Goal: Information Seeking & Learning: Learn about a topic

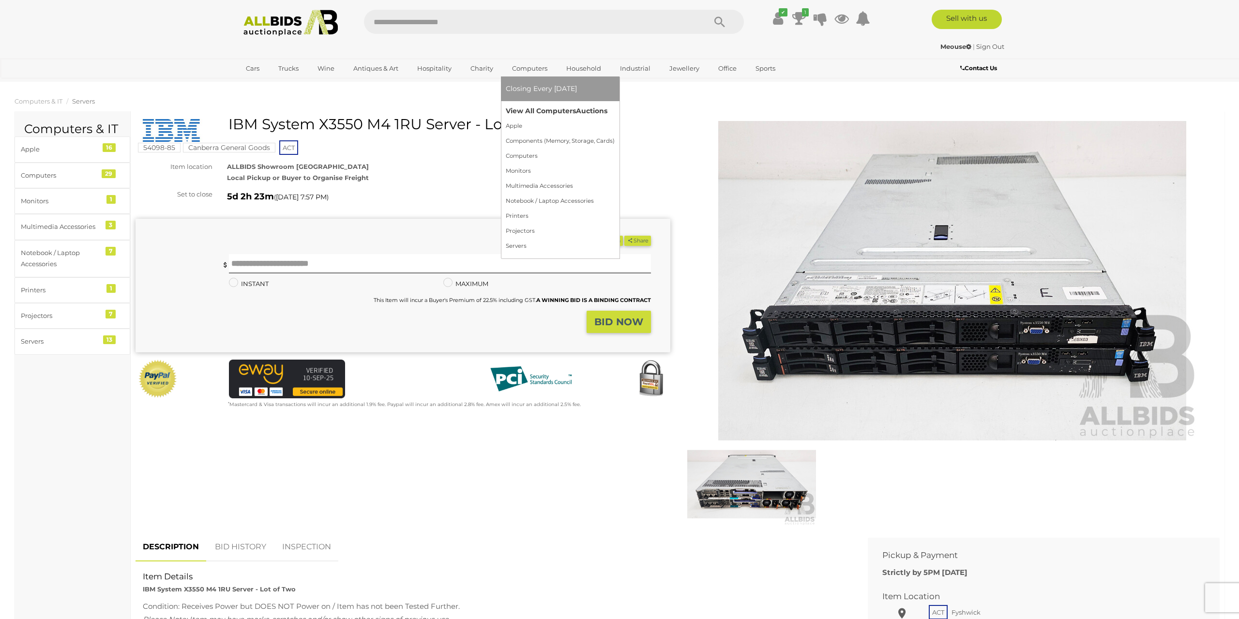
click at [527, 107] on link "View All Computers Auctions" at bounding box center [560, 111] width 109 height 15
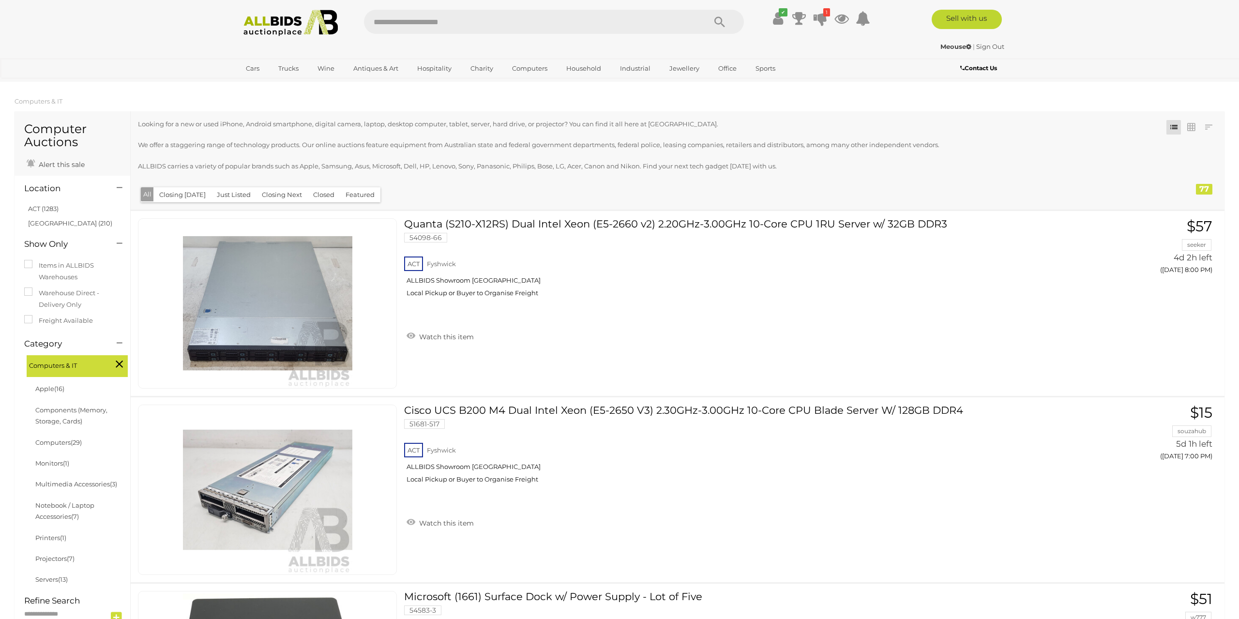
click at [322, 198] on button "Closed" at bounding box center [323, 194] width 33 height 15
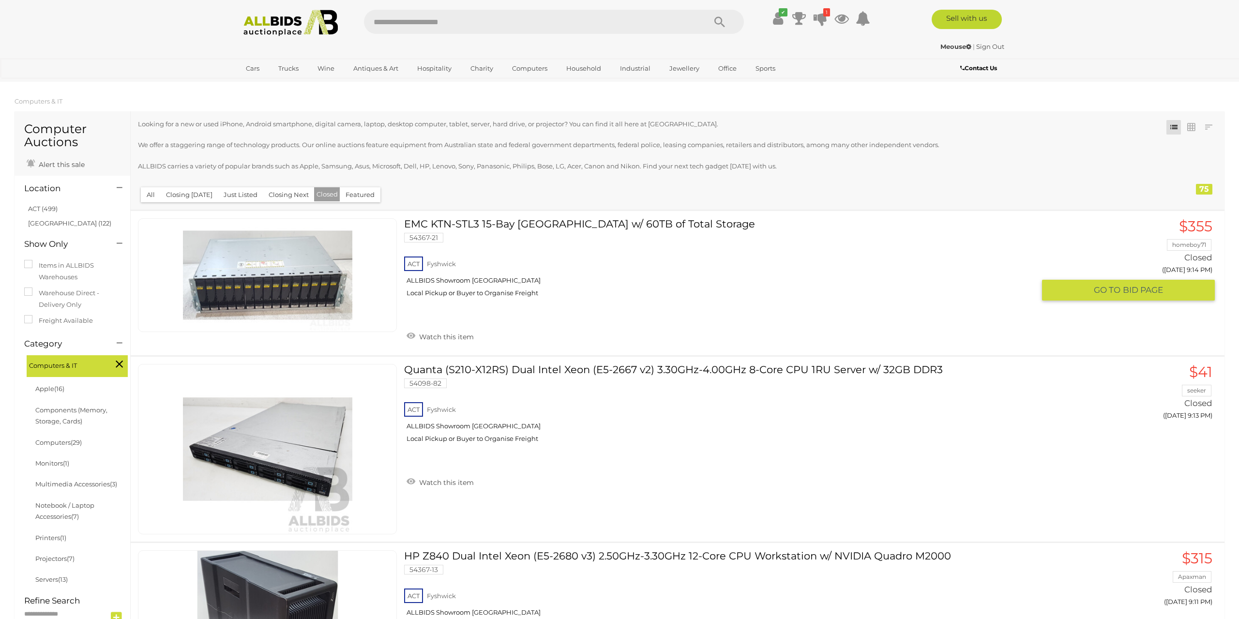
click at [434, 230] on link "EMC KTN-STL3 15-Bay SAS Hard Drive Array w/ 60TB of Total Storage 54367-21 ACT …" at bounding box center [722, 261] width 623 height 86
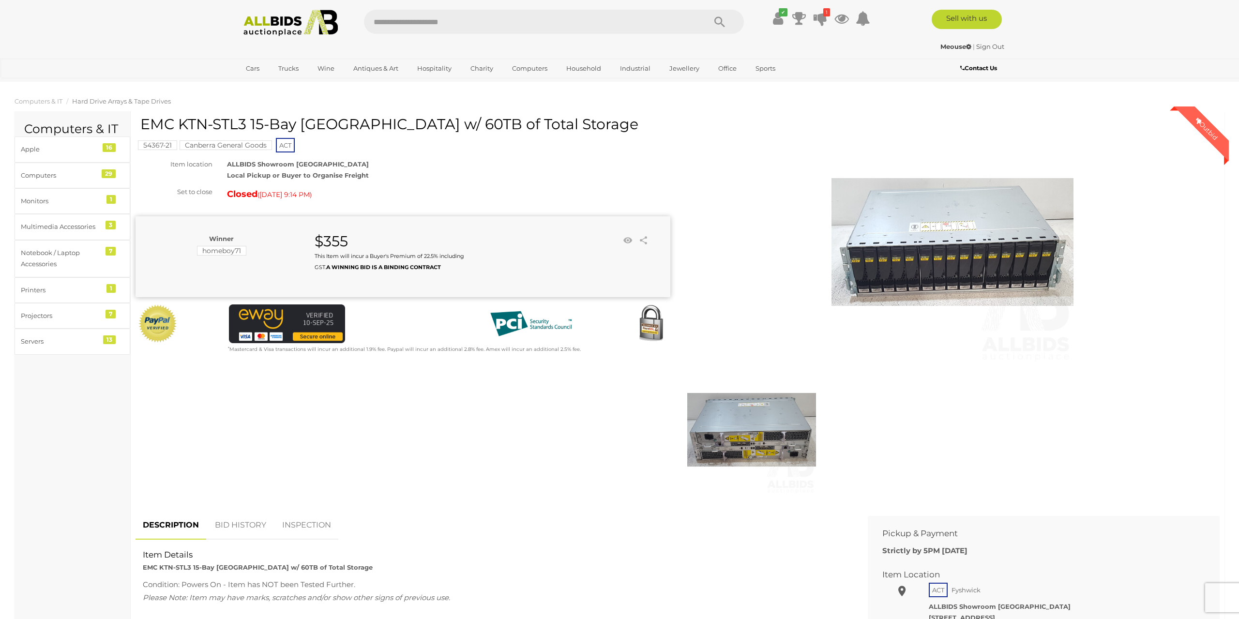
click at [878, 259] on img at bounding box center [953, 242] width 242 height 242
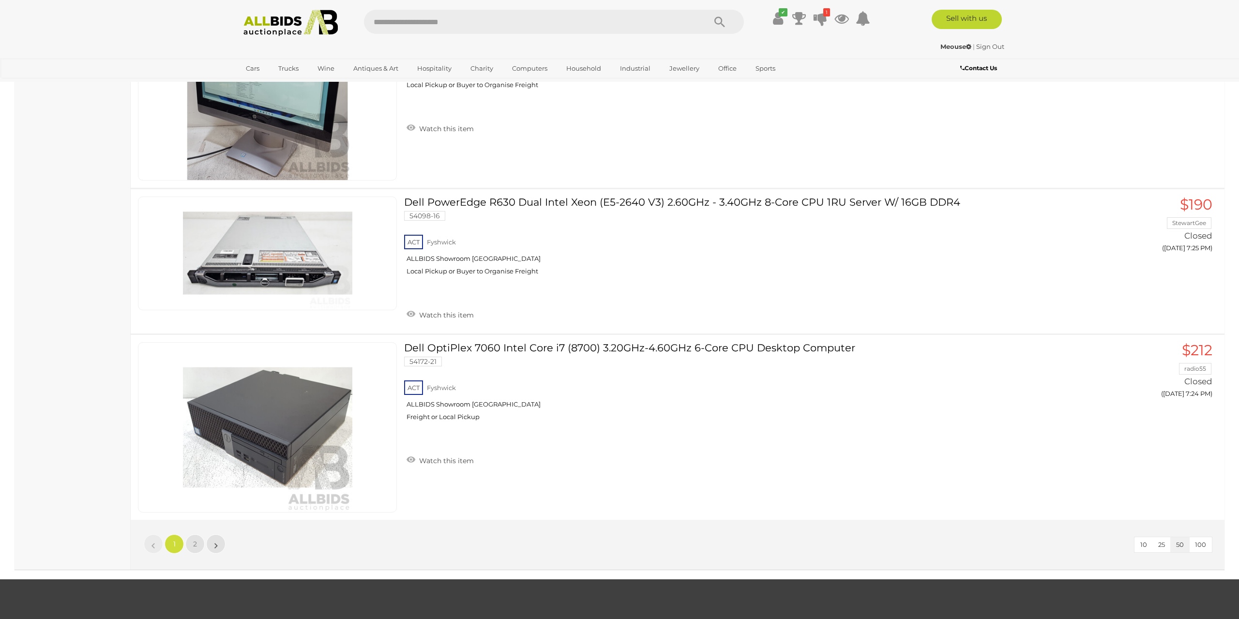
scroll to position [8819, 0]
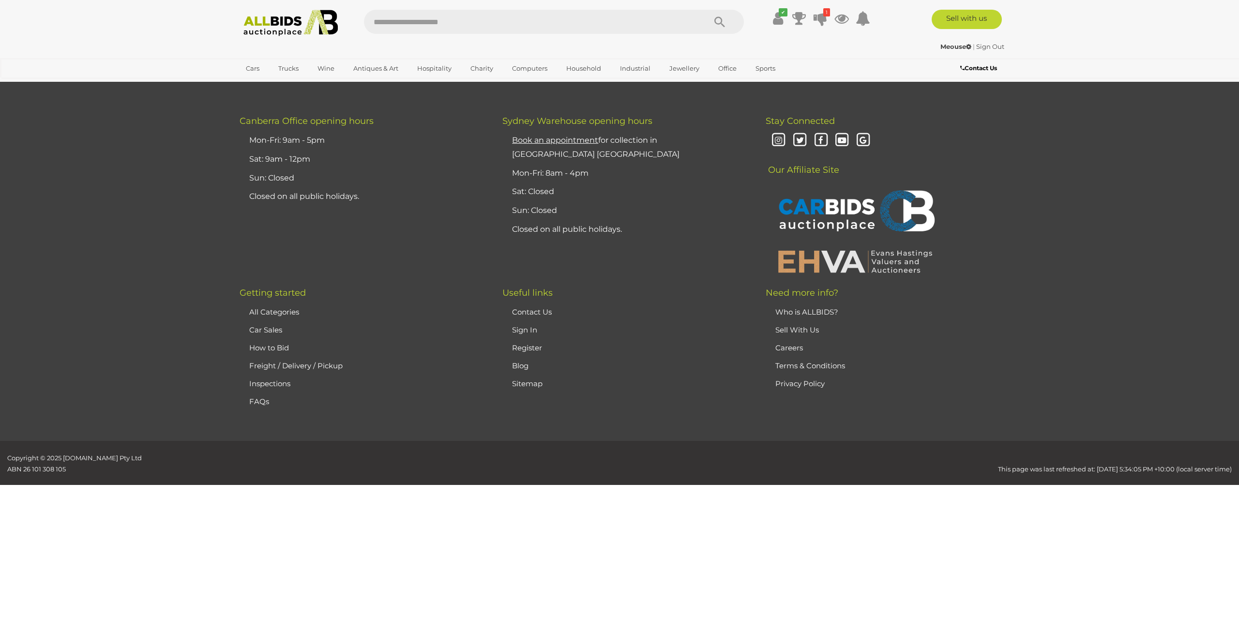
scroll to position [113, 0]
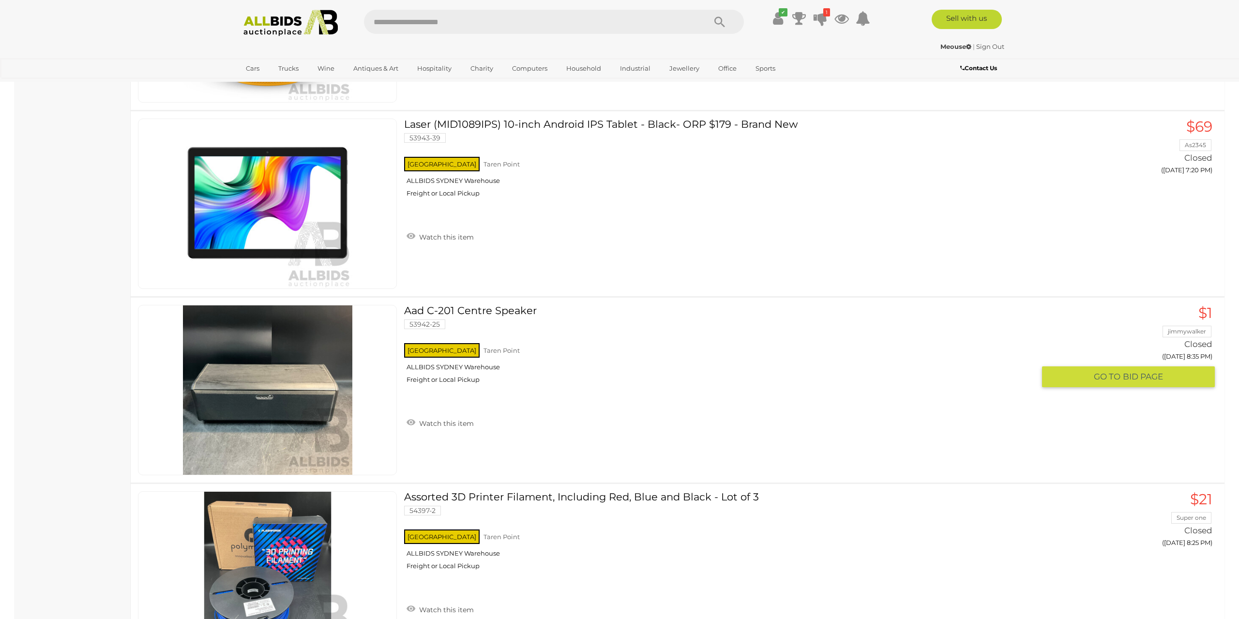
scroll to position [4408, 0]
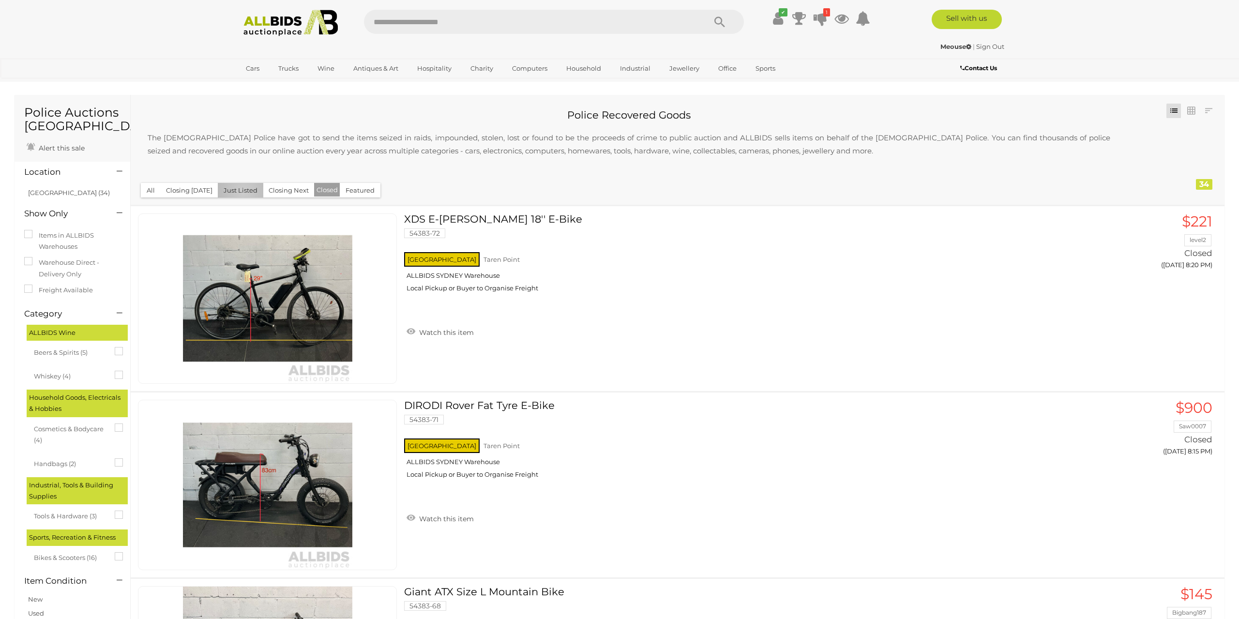
click at [240, 193] on button "Just Listed" at bounding box center [241, 190] width 46 height 15
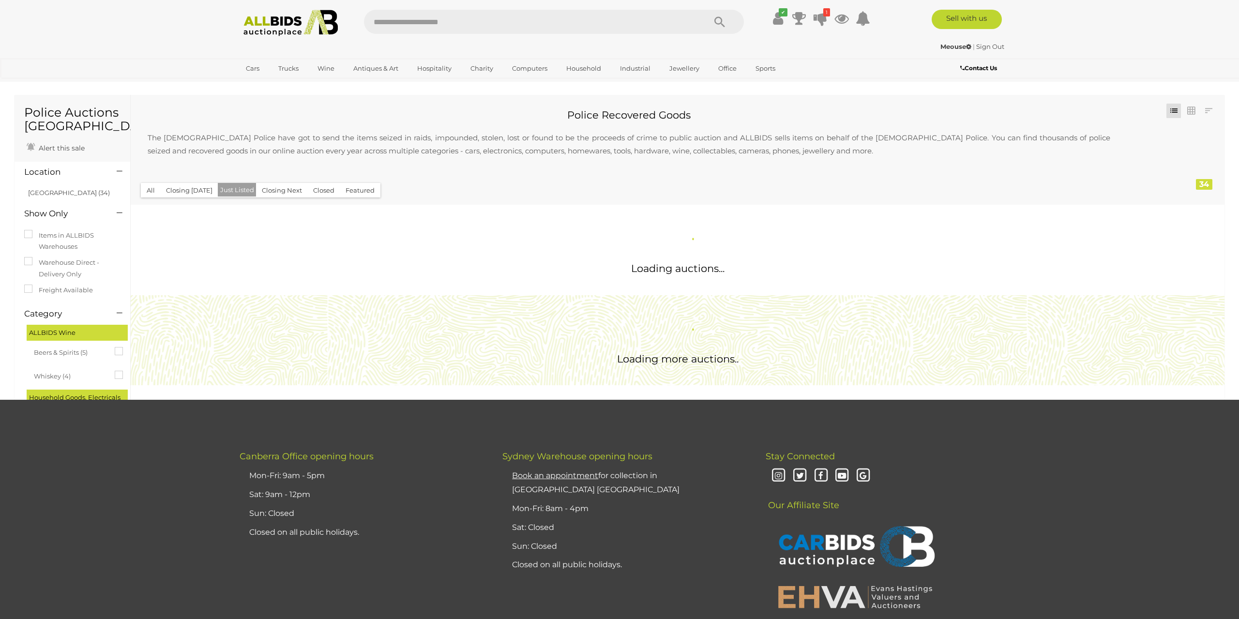
click at [266, 191] on button "Closing Next" at bounding box center [282, 190] width 52 height 15
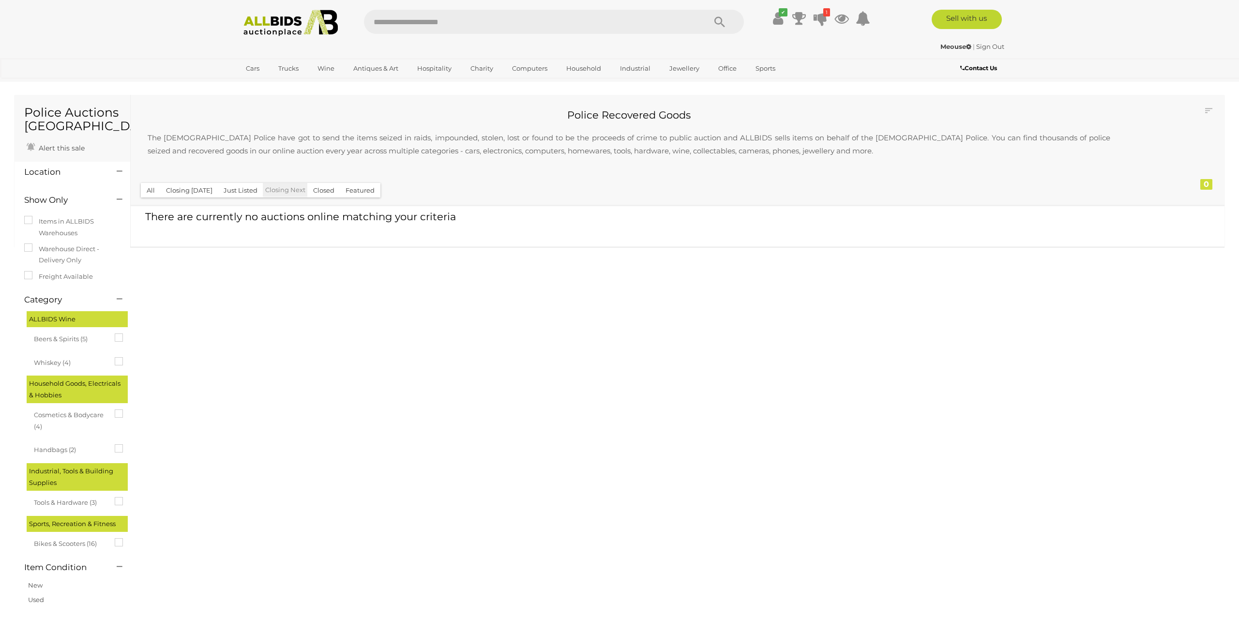
click at [152, 193] on button "All" at bounding box center [151, 190] width 20 height 15
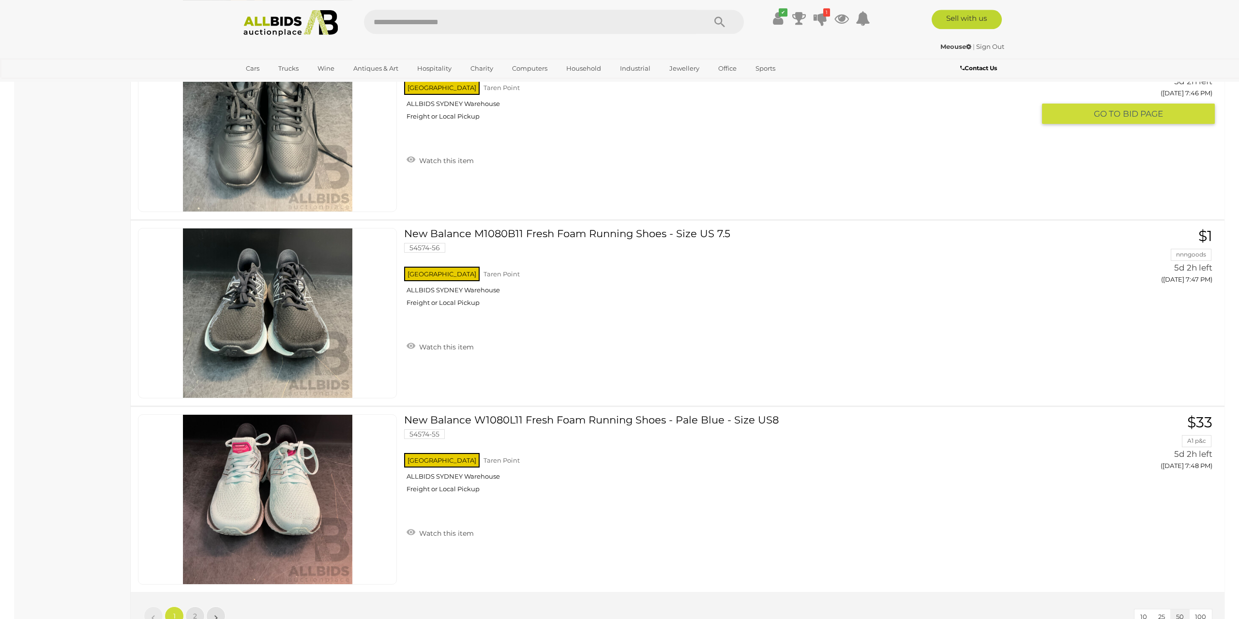
scroll to position [9085, 0]
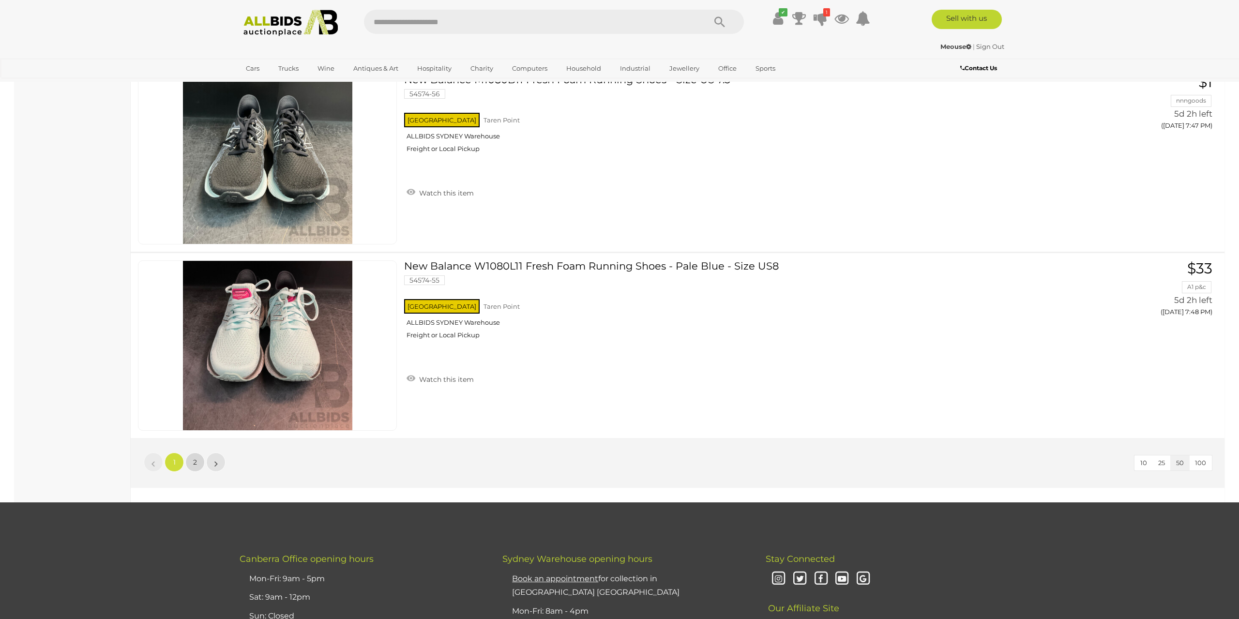
click at [196, 462] on span "2" at bounding box center [195, 462] width 4 height 9
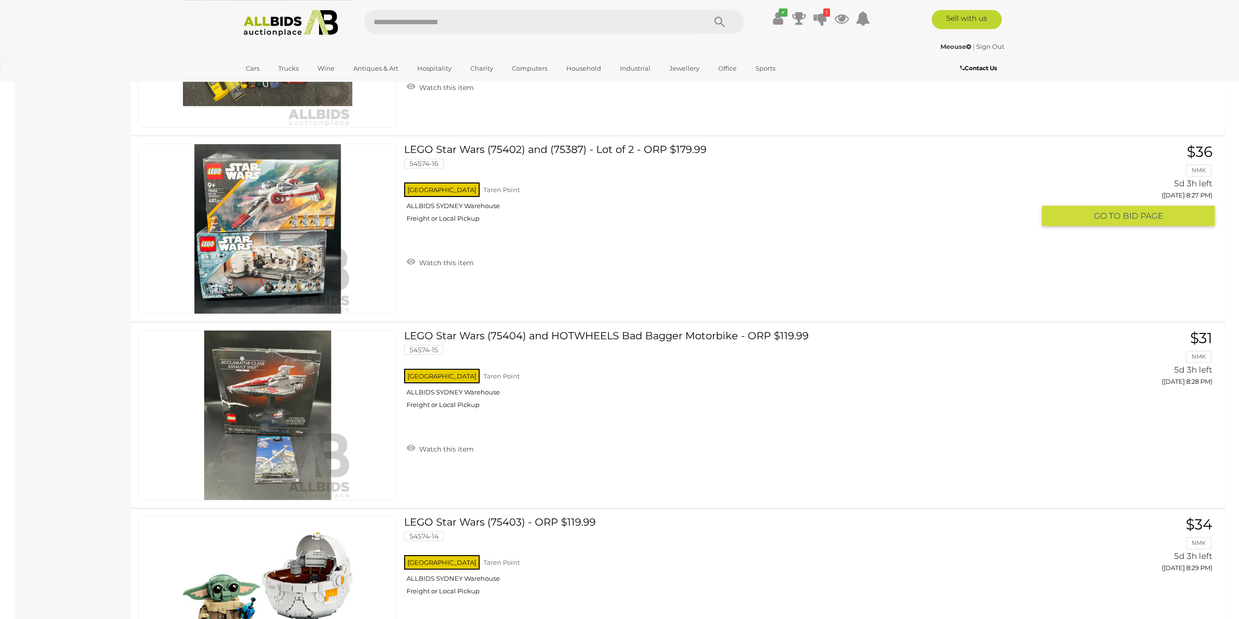
scroll to position [8650, 0]
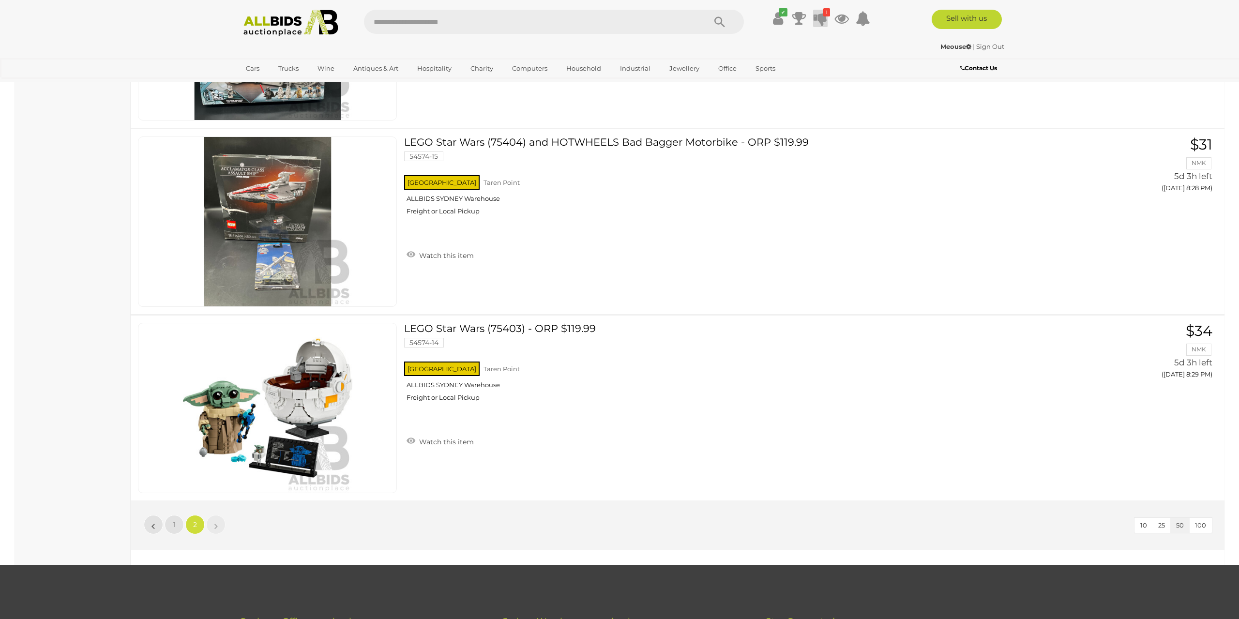
click at [821, 18] on icon at bounding box center [821, 18] width 14 height 17
click at [794, 16] on icon at bounding box center [799, 18] width 14 height 17
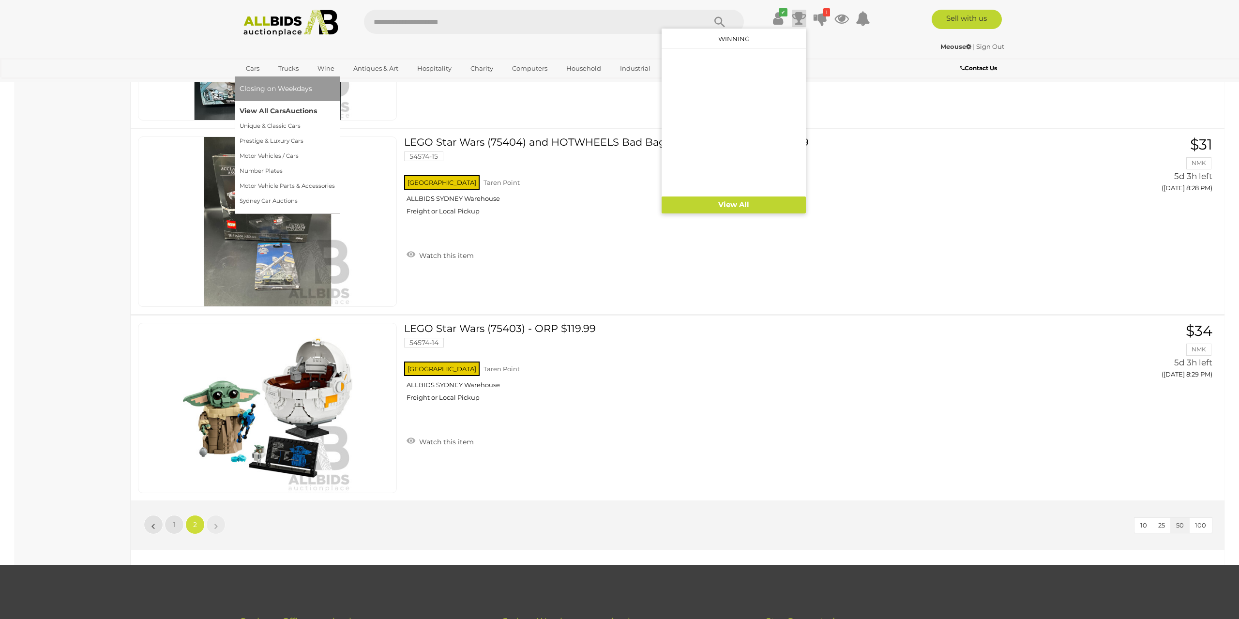
click at [279, 110] on link "View All Cars Auctions" at bounding box center [287, 111] width 95 height 15
